Goal: Task Accomplishment & Management: Manage account settings

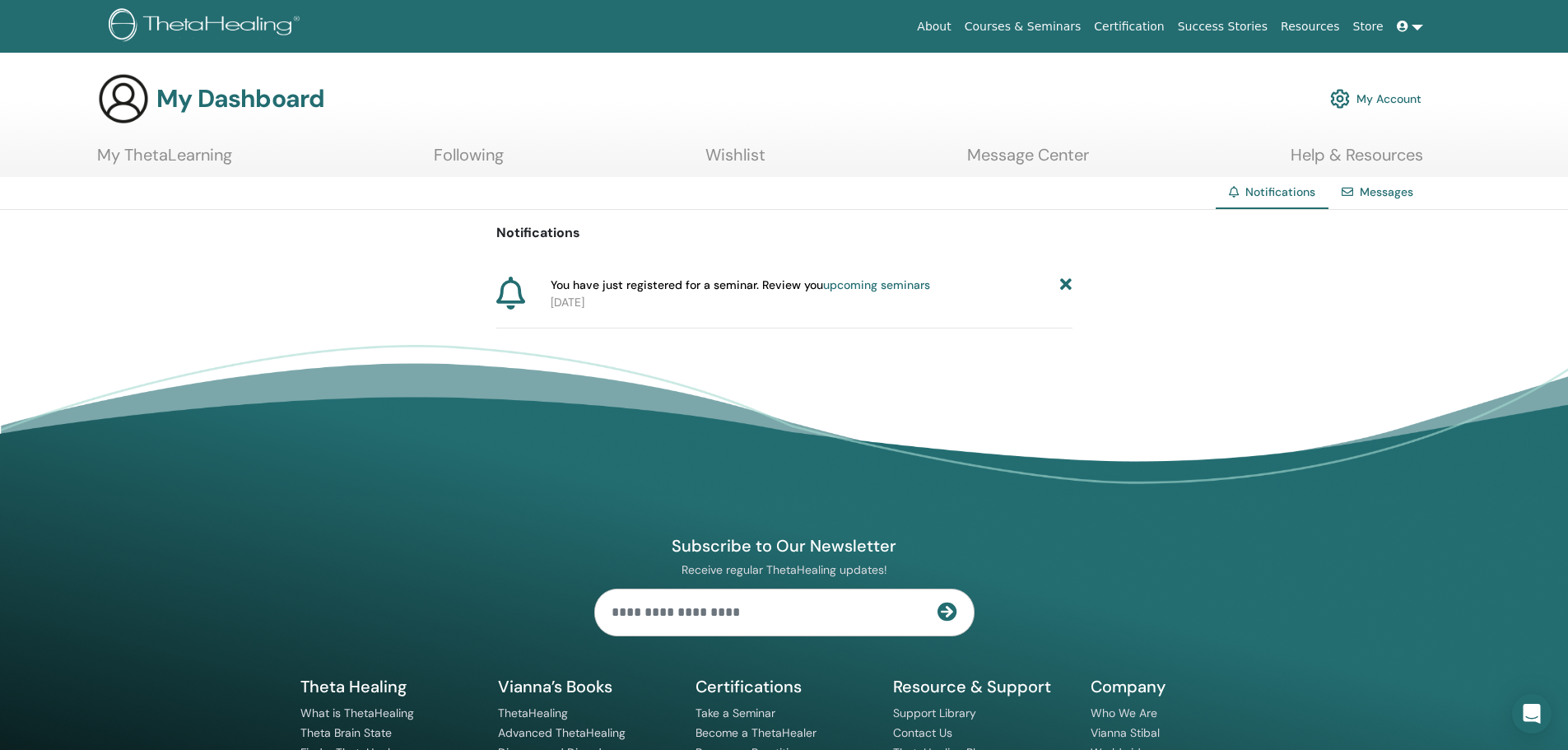
click at [833, 286] on link "upcoming seminars" at bounding box center [876, 285] width 107 height 15
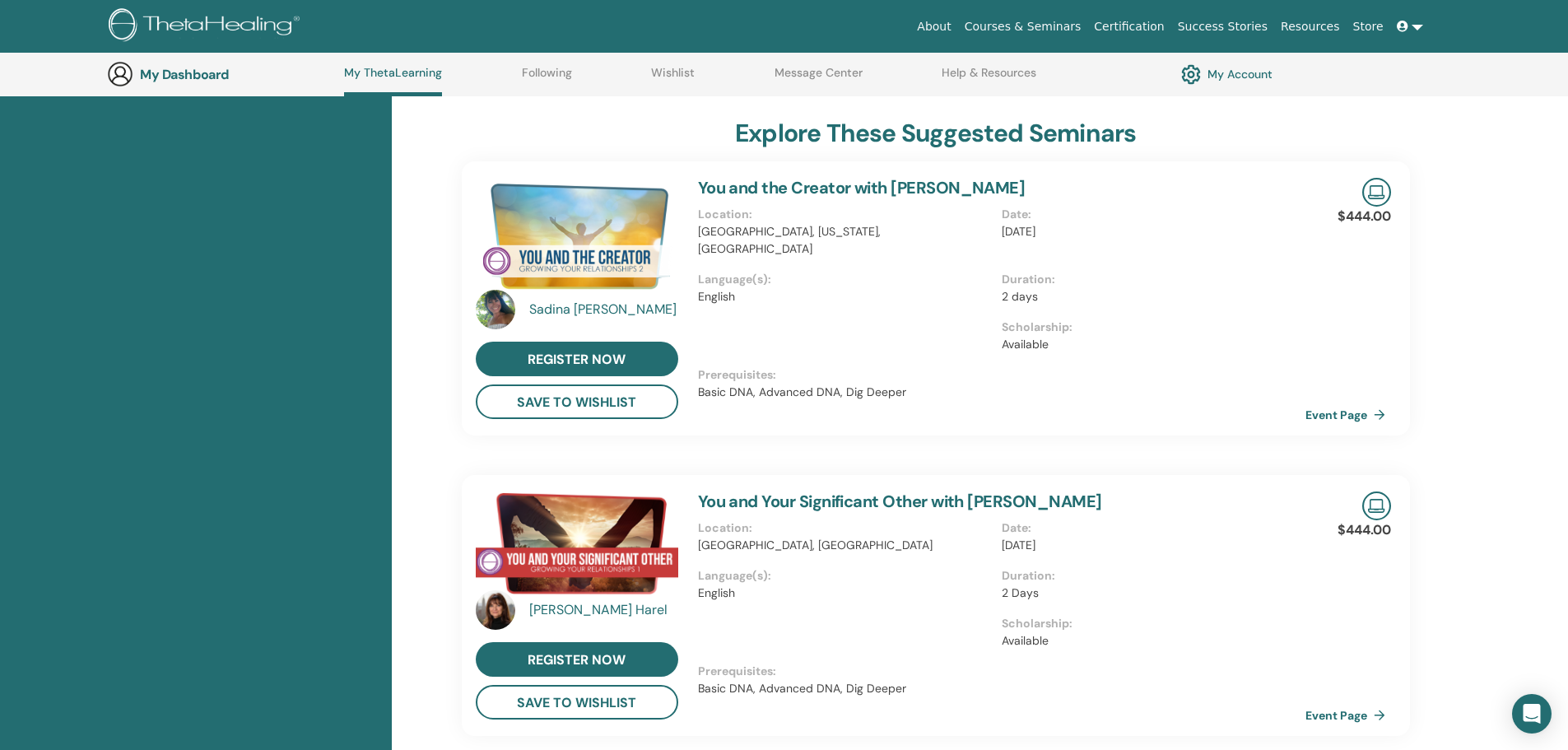
scroll to position [538, 0]
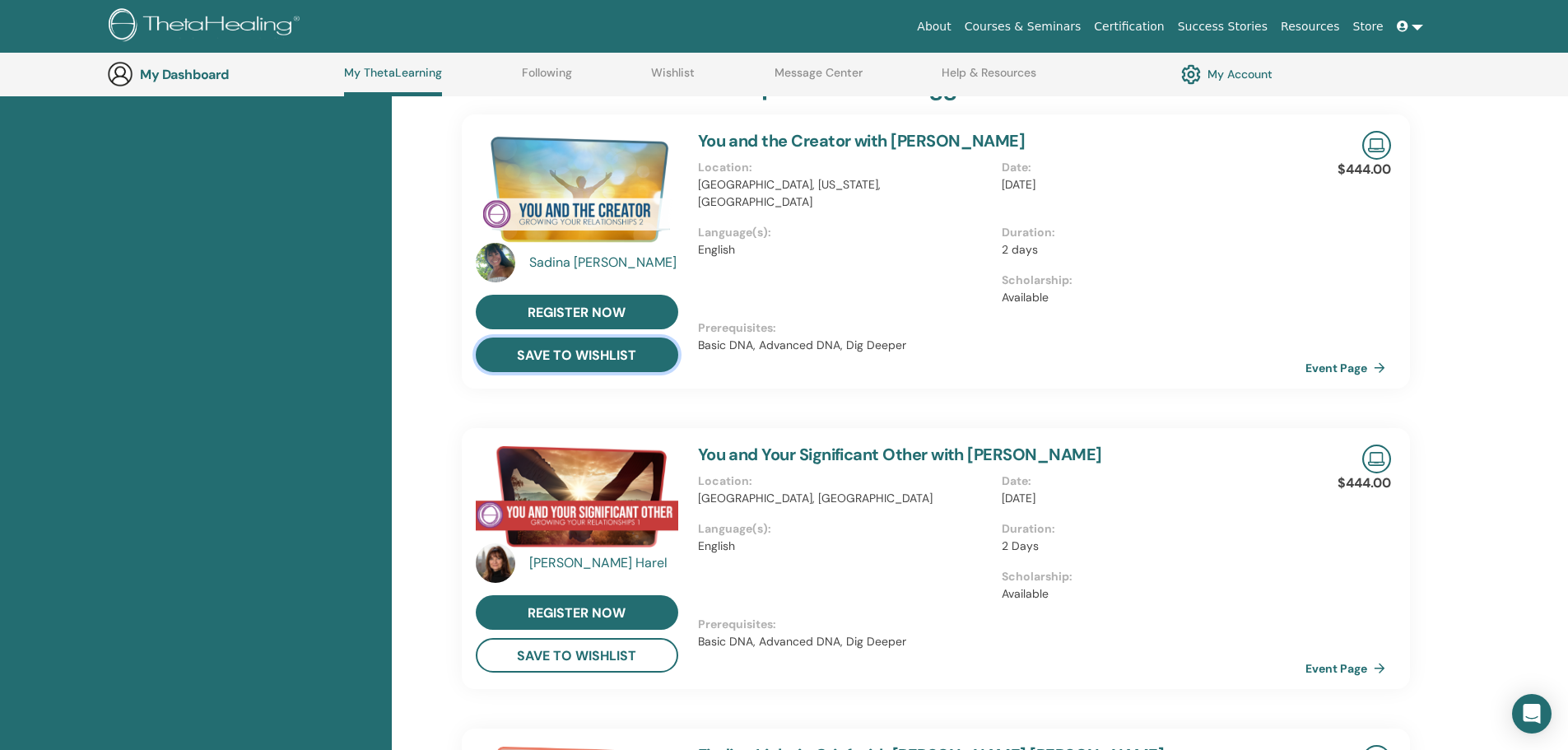
click at [590, 358] on button "save to wishlist" at bounding box center [576, 354] width 202 height 34
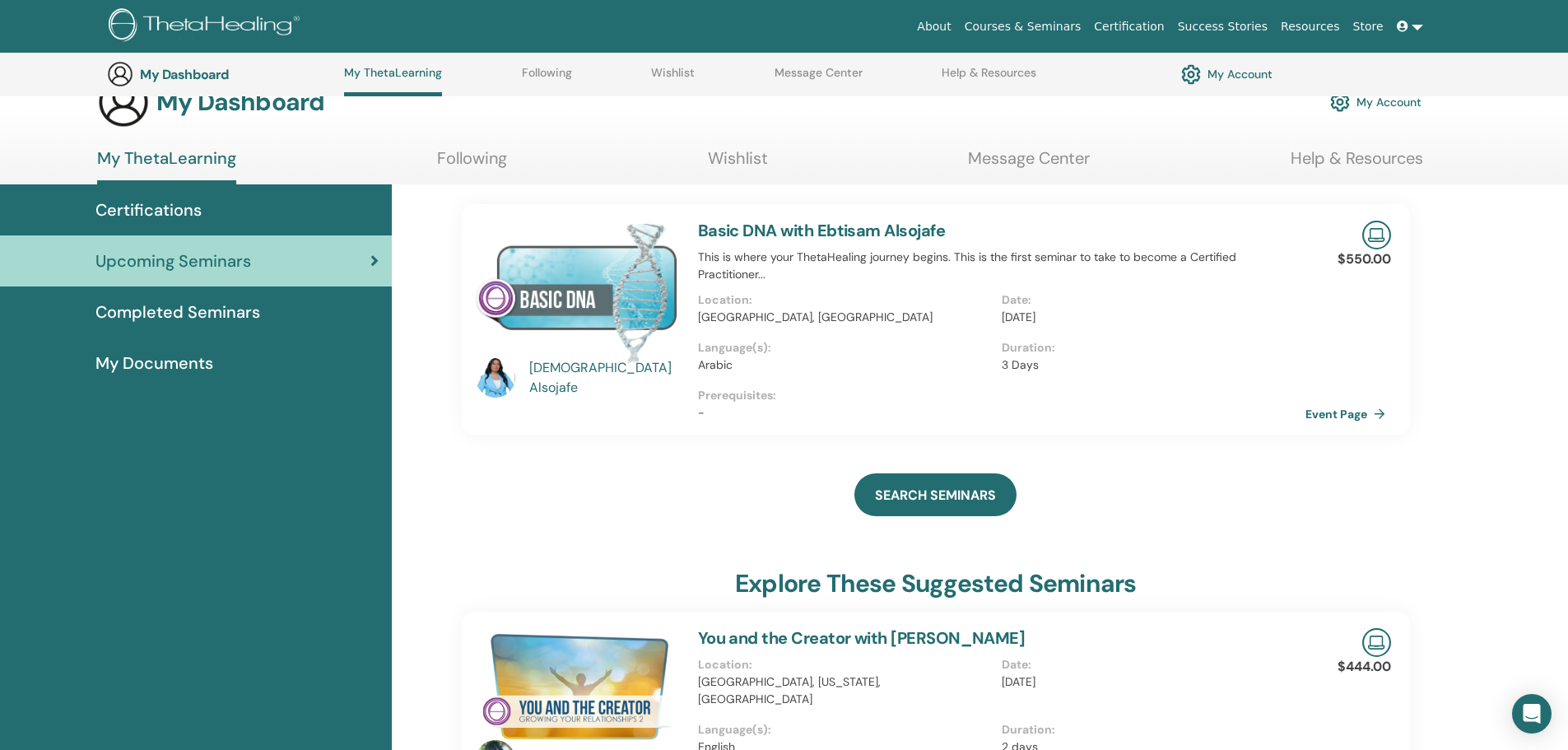
scroll to position [0, 0]
